Goal: Information Seeking & Learning: Learn about a topic

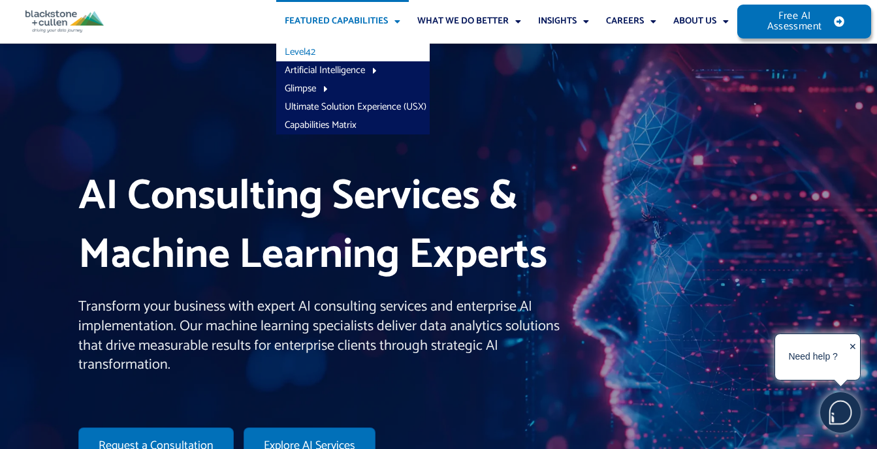
click at [303, 56] on link "Level42" at bounding box center [352, 52] width 153 height 18
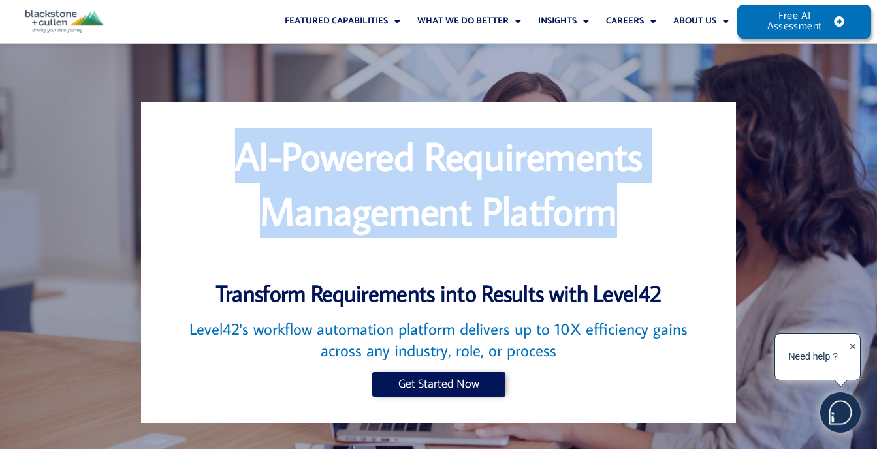
drag, startPoint x: 232, startPoint y: 158, endPoint x: 643, endPoint y: 218, distance: 415.1
click at [643, 218] on h1 "AI-Powered Requirements Management Platform" at bounding box center [438, 183] width 543 height 110
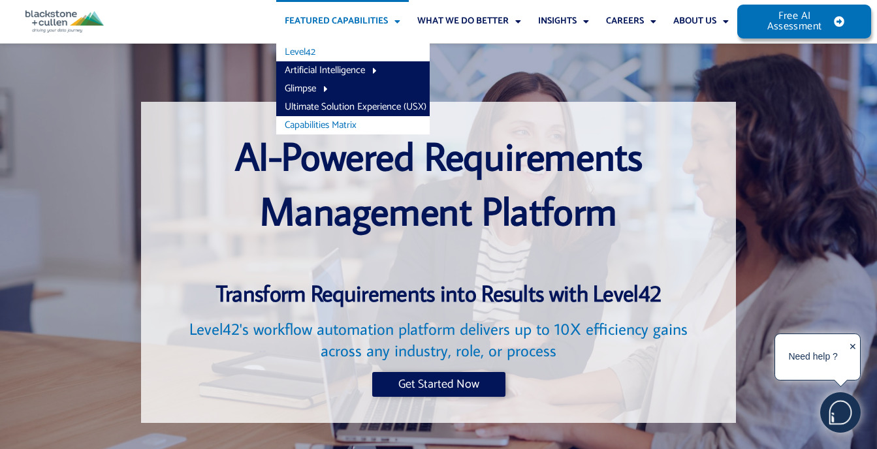
click at [308, 121] on link "Capabilities Matrix" at bounding box center [352, 125] width 153 height 18
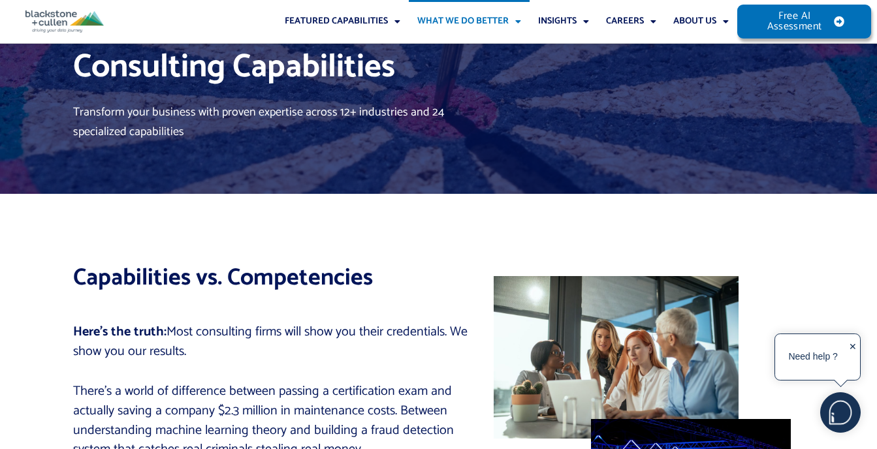
scroll to position [65, 0]
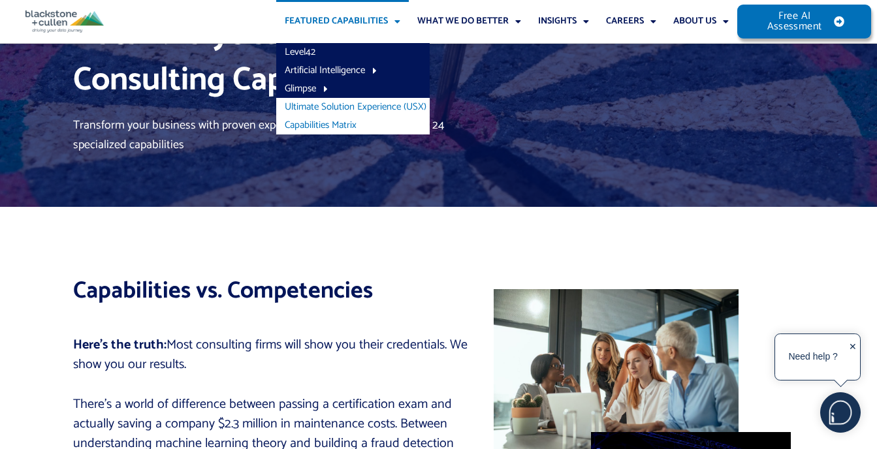
click at [318, 104] on link "Ultimate Solution Experience (USX)" at bounding box center [352, 107] width 153 height 18
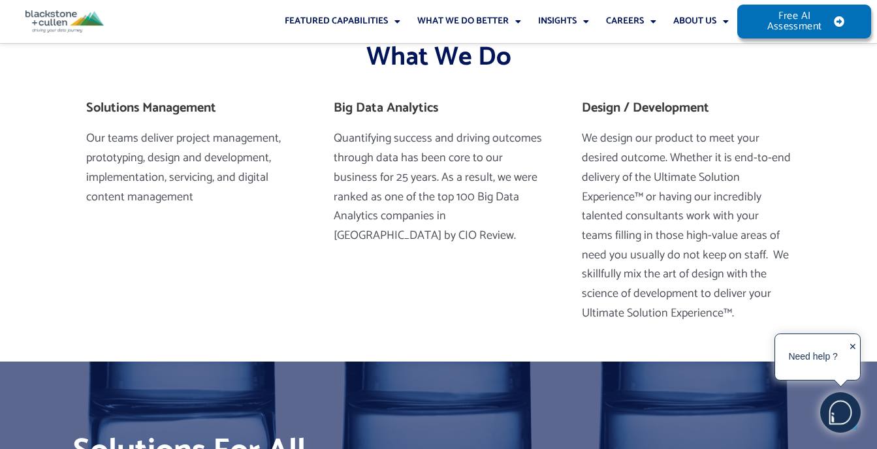
scroll to position [392, 0]
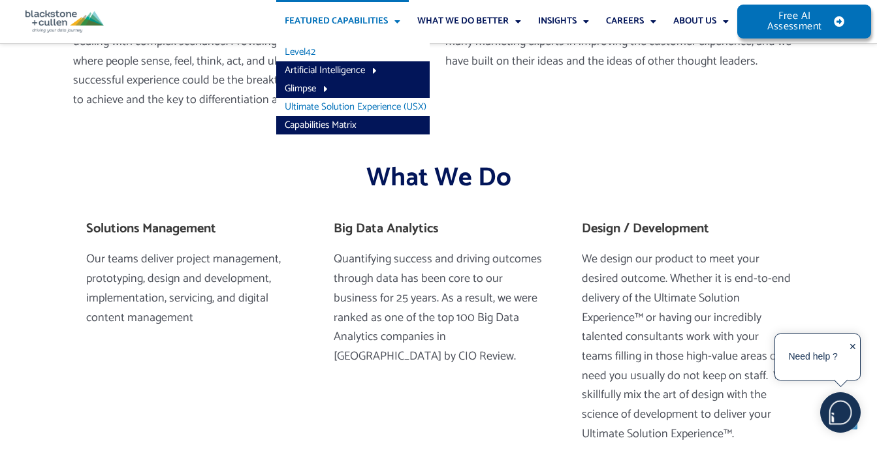
click at [298, 45] on link "Level42" at bounding box center [352, 52] width 153 height 18
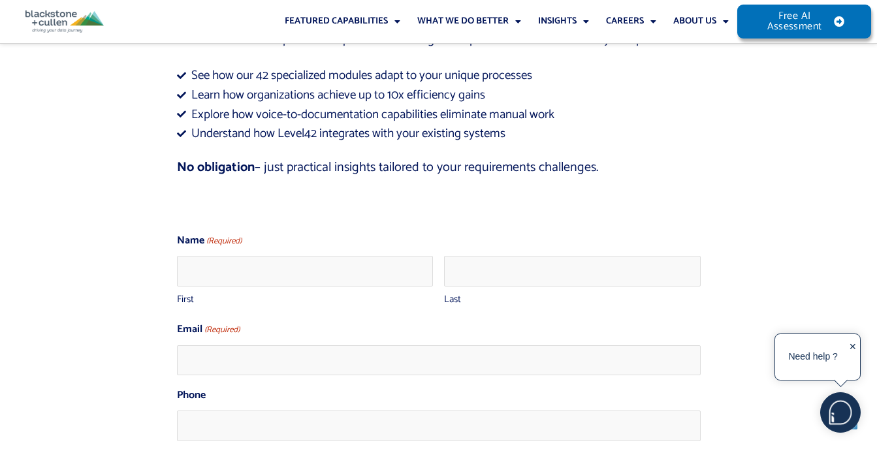
scroll to position [5487, 0]
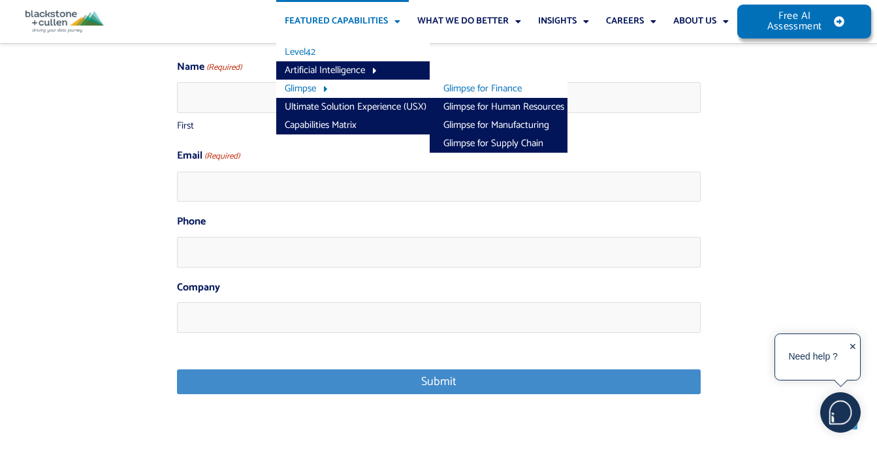
click at [457, 92] on link "Glimpse for Finance" at bounding box center [499, 89] width 138 height 18
